Goal: Task Accomplishment & Management: Manage account settings

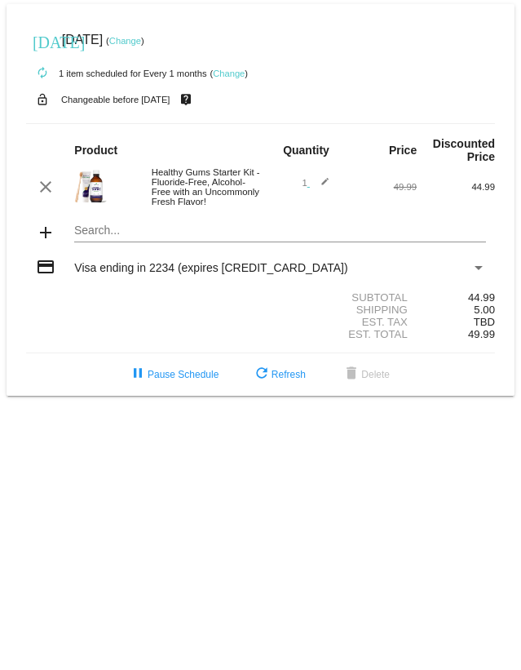
click at [231, 69] on link "Change" at bounding box center [229, 73] width 32 height 10
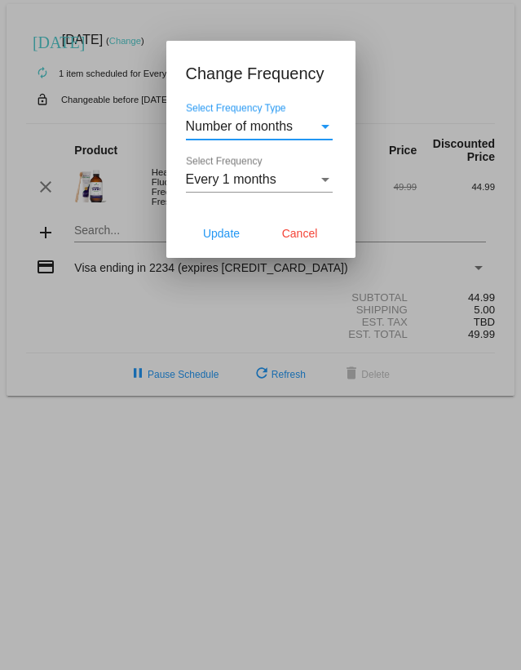
click at [325, 125] on div "Select Frequency Type" at bounding box center [325, 127] width 8 height 4
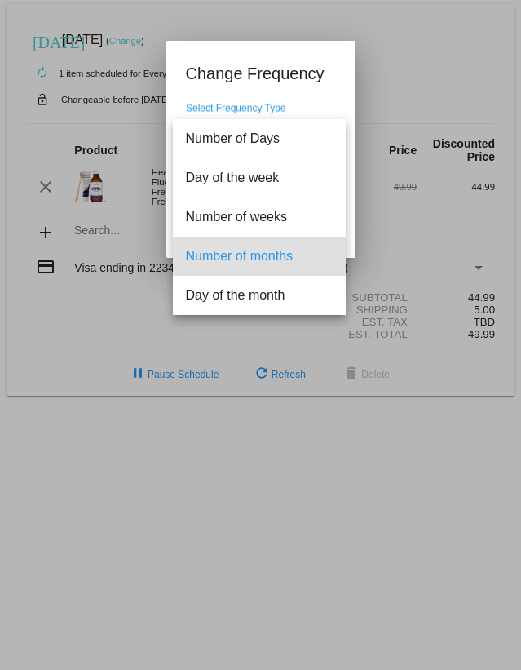
click at [251, 254] on span "Number of months" at bounding box center [259, 255] width 147 height 39
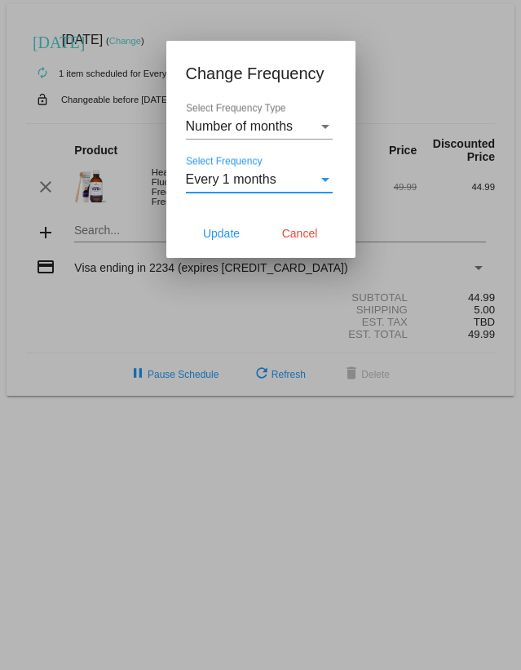
click at [328, 179] on div "Select Frequency" at bounding box center [325, 180] width 8 height 4
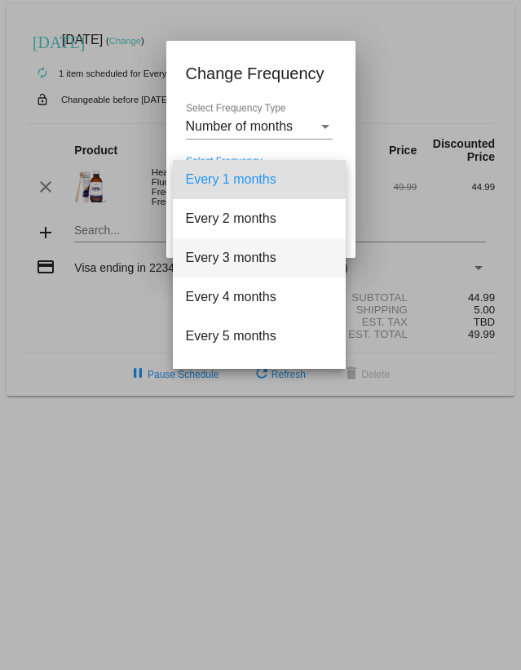
click at [246, 252] on span "Every 3 months" at bounding box center [259, 257] width 147 height 39
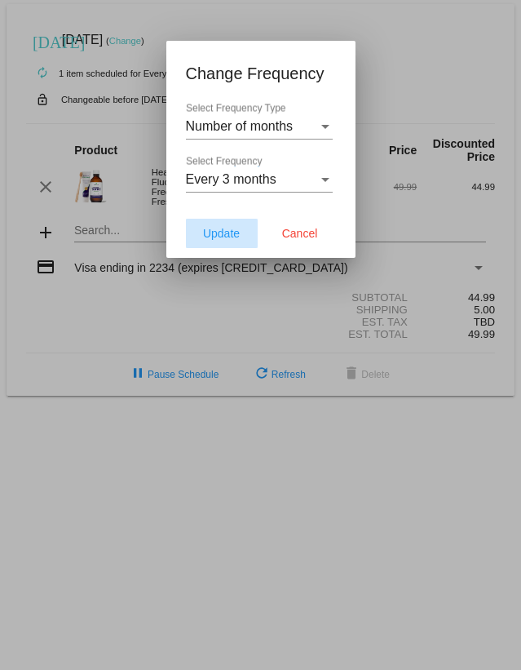
click at [225, 232] on span "Update" at bounding box center [221, 233] width 37 height 13
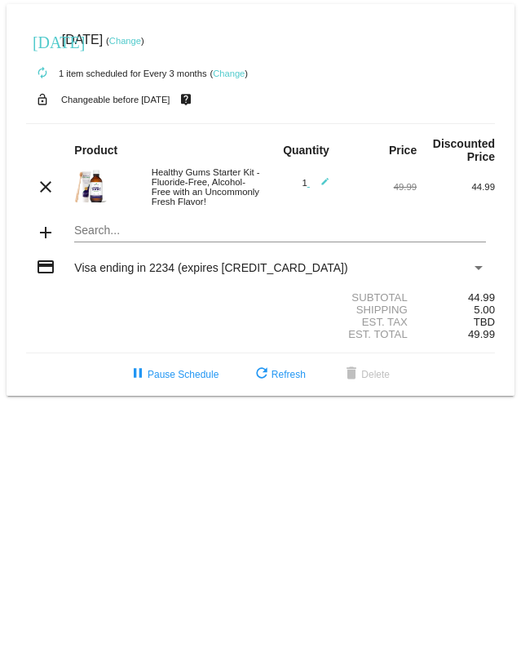
click at [43, 233] on mat-icon "add" at bounding box center [46, 233] width 20 height 20
click at [102, 319] on div "Est. Tax TBD" at bounding box center [260, 322] width 469 height 12
click at [141, 37] on link "Change" at bounding box center [125, 41] width 32 height 10
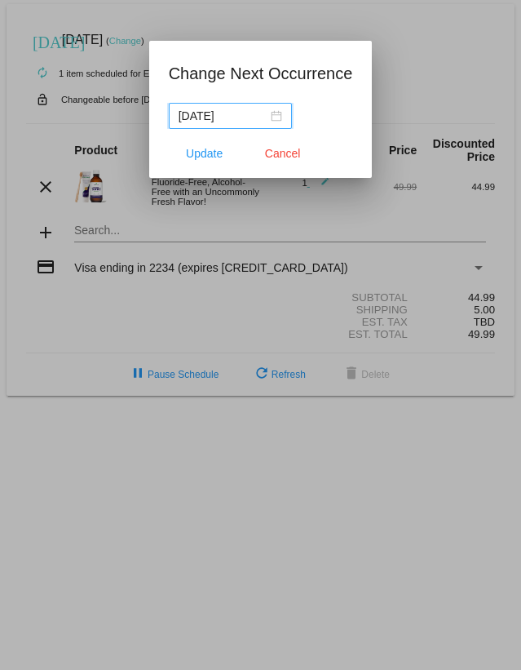
click at [247, 116] on input "[DATE]" at bounding box center [223, 116] width 89 height 18
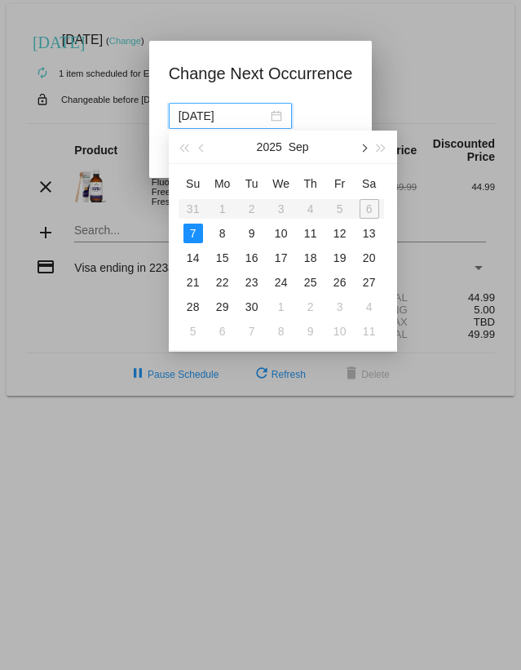
click at [365, 144] on button "button" at bounding box center [363, 146] width 18 height 33
click at [338, 231] on div "7" at bounding box center [340, 233] width 20 height 20
type input "[DATE]"
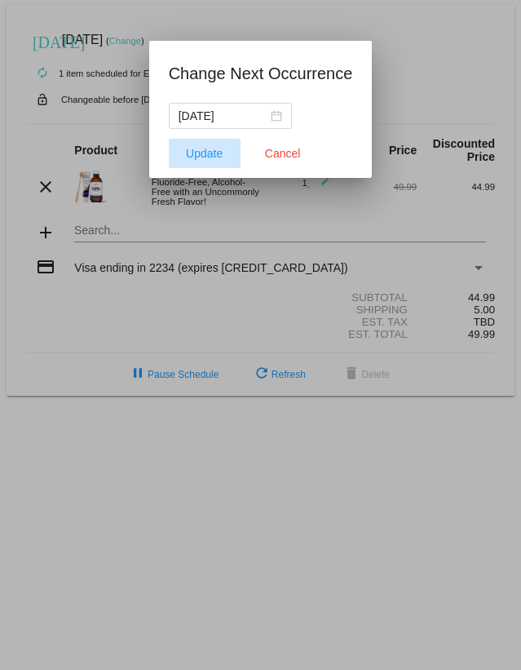
click at [210, 148] on span "Update" at bounding box center [204, 153] width 37 height 13
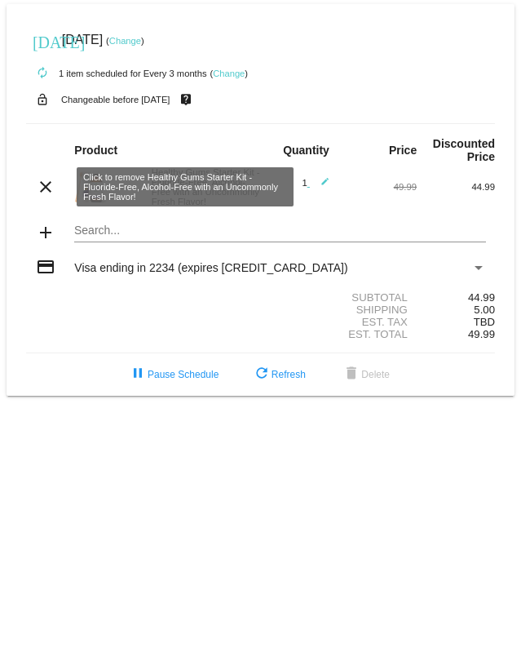
click at [46, 179] on mat-icon "clear" at bounding box center [46, 187] width 20 height 20
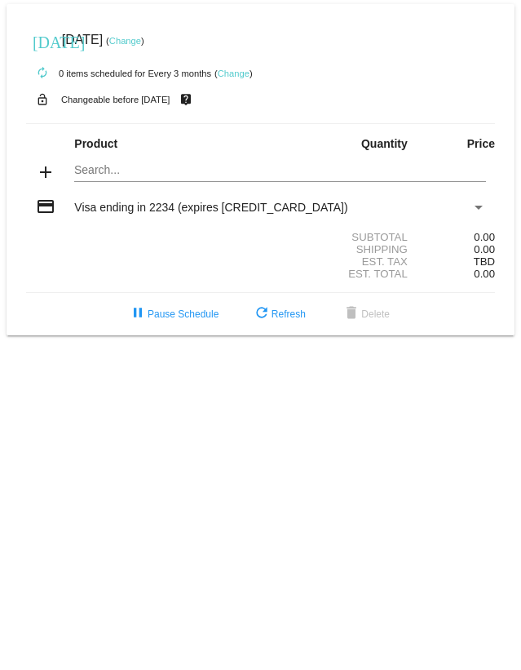
click at [104, 169] on mat-card "[DATE] [DATE] ( Change ) autorenew 0 items scheduled for Every 3 months ( Chang…" at bounding box center [261, 169] width 508 height 331
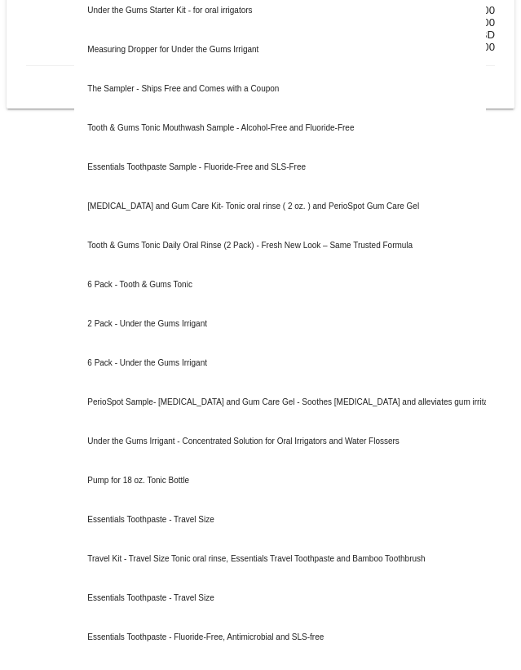
scroll to position [308, 0]
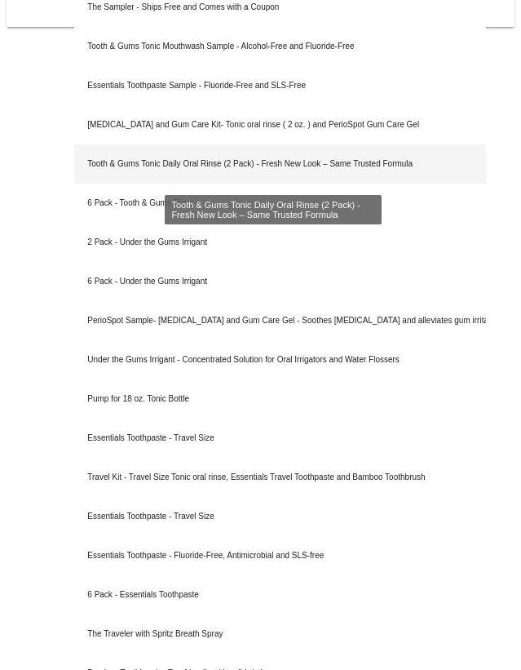
click at [239, 156] on div "Tooth & Gums Tonic Daily Oral Rinse (2 Pack) - Fresh New Look – Same Trusted Fo…" at bounding box center [279, 163] width 411 height 39
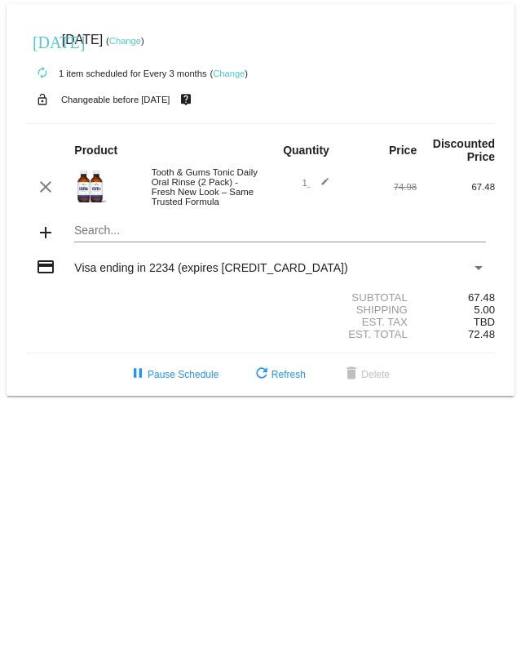
click at [235, 70] on link "Change" at bounding box center [229, 73] width 32 height 10
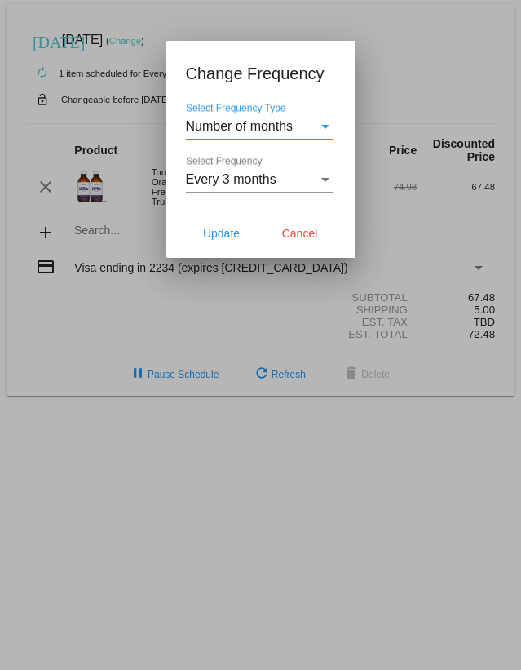
click at [326, 176] on div "Select Frequency" at bounding box center [325, 179] width 15 height 15
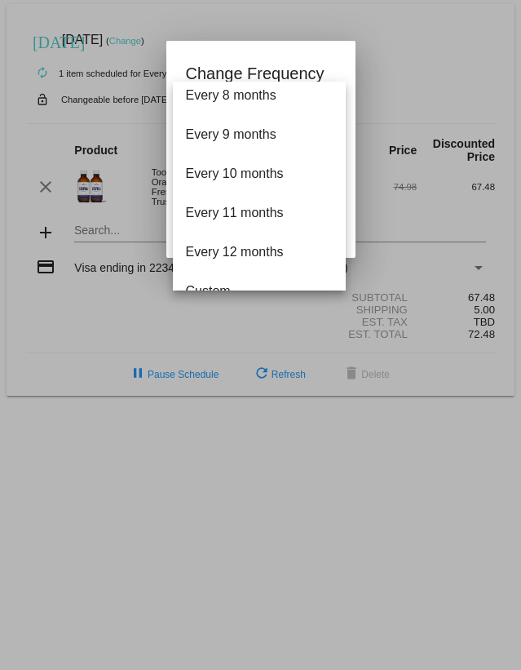
scroll to position [300, 0]
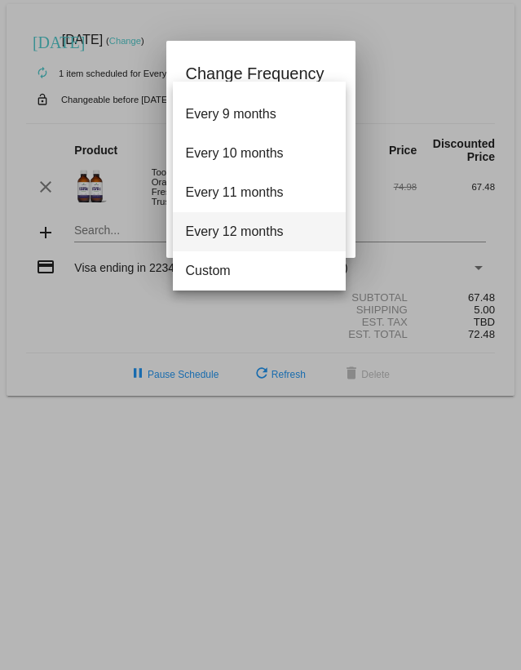
click at [266, 227] on span "Every 12 months" at bounding box center [259, 231] width 147 height 39
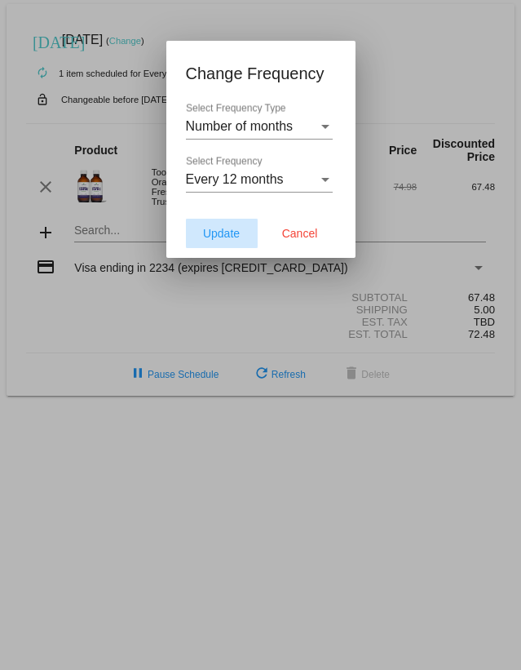
click at [219, 229] on span "Update" at bounding box center [221, 233] width 37 height 13
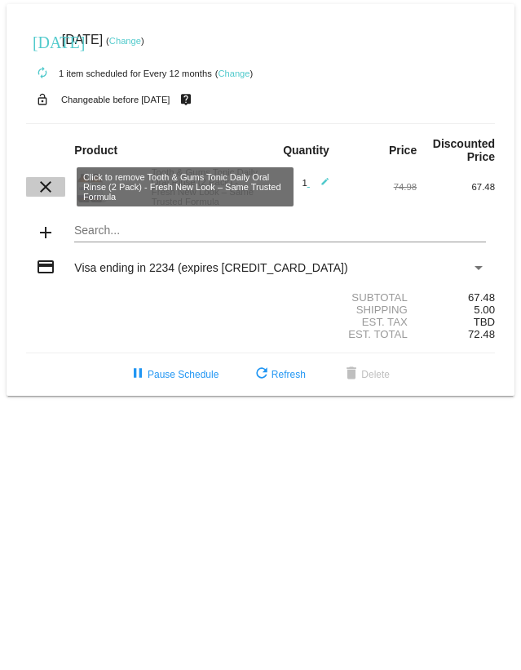
click at [42, 180] on mat-icon "clear" at bounding box center [46, 187] width 20 height 20
